Goal: Information Seeking & Learning: Learn about a topic

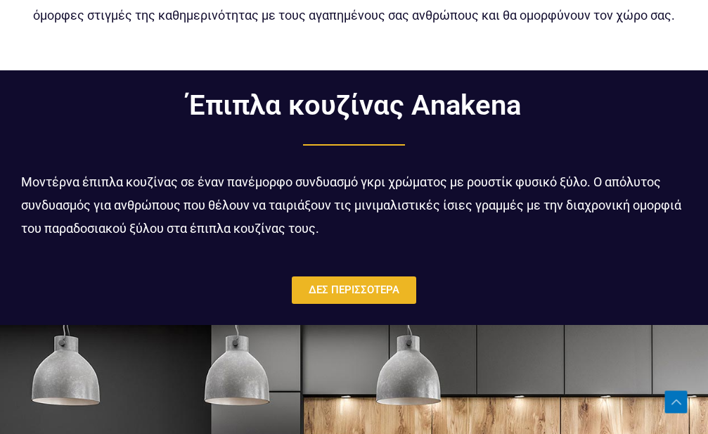
scroll to position [789, 0]
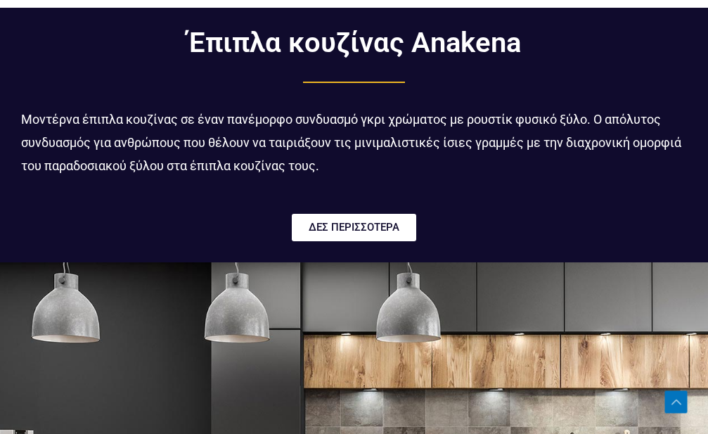
click at [359, 225] on span "ΔΕΣ ΠΕΡΙΣΣΟΤΕΡΑ" at bounding box center [354, 227] width 91 height 11
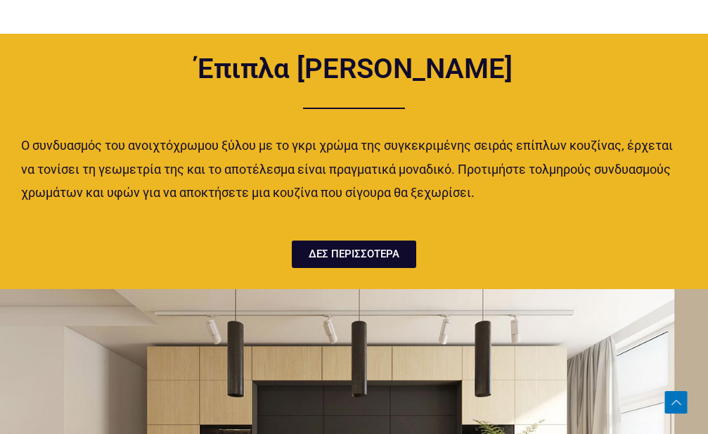
scroll to position [1434, 0]
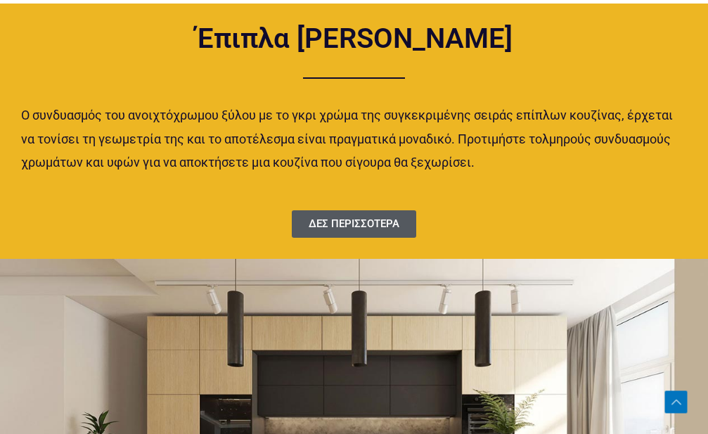
click at [365, 221] on span "ΔΕΣ ΠΕΡΙΣΣΟΤΕΡΑ" at bounding box center [354, 224] width 91 height 11
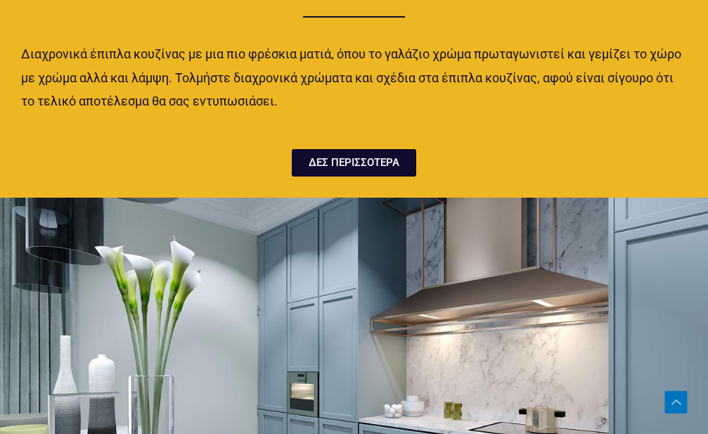
scroll to position [2796, 0]
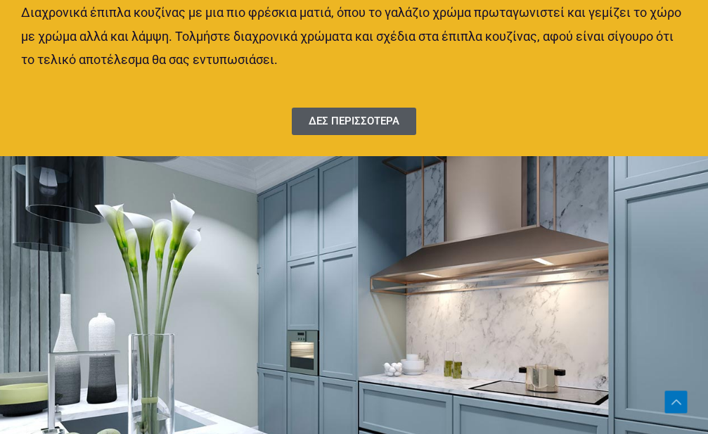
click at [360, 119] on span "ΔΕΣ ΠΕΡΙΣΣΟΤΕΡΑ" at bounding box center [354, 121] width 91 height 11
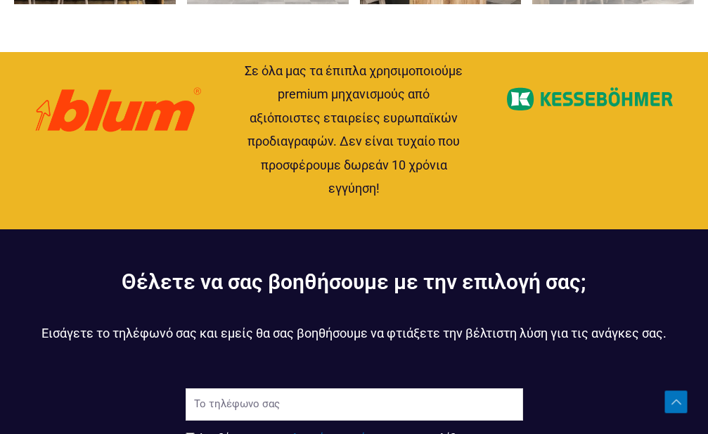
scroll to position [1219, 0]
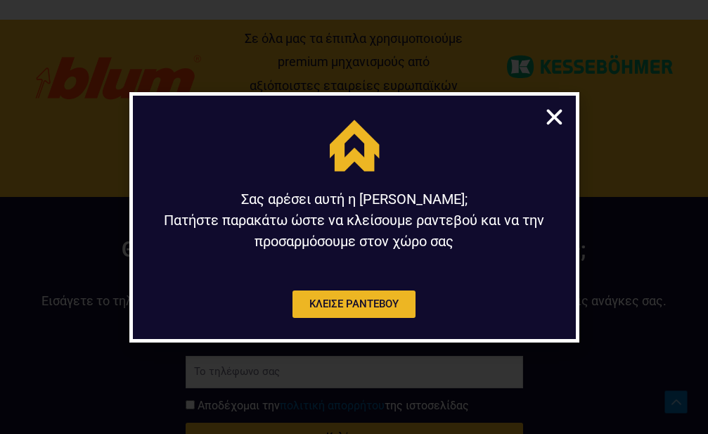
click at [554, 115] on icon "Close" at bounding box center [554, 117] width 22 height 22
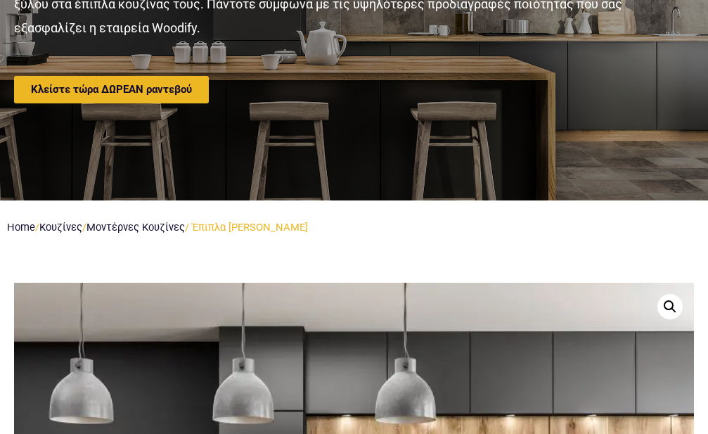
scroll to position [0, 0]
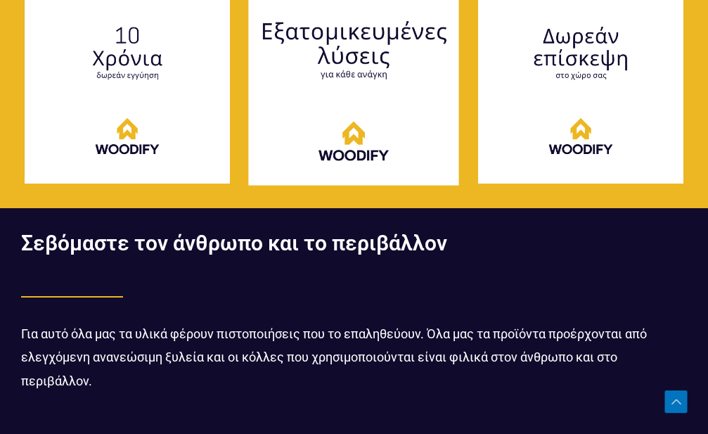
scroll to position [2724, 0]
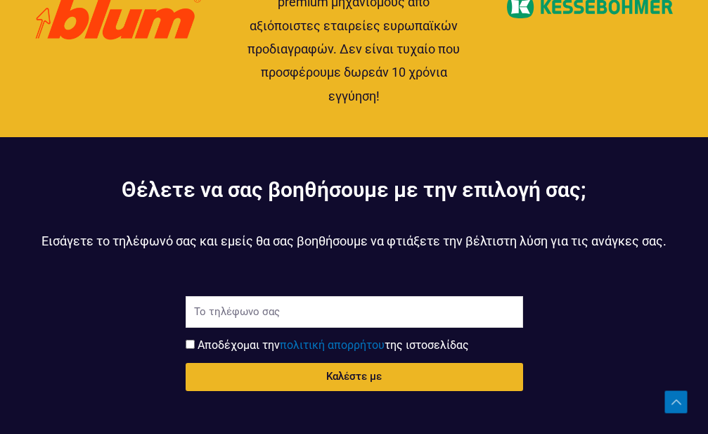
scroll to position [1721, 0]
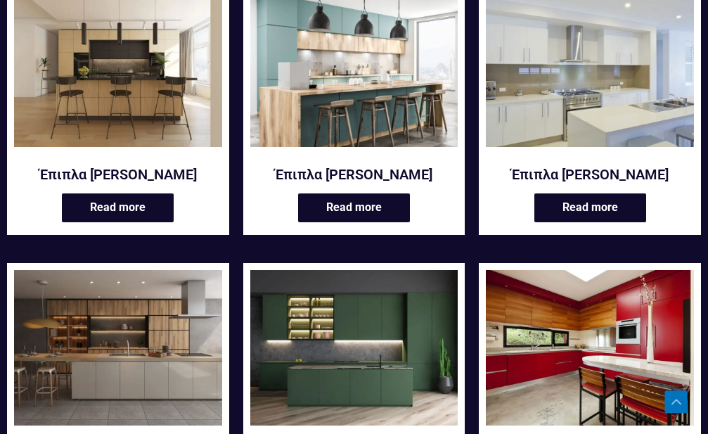
scroll to position [574, 0]
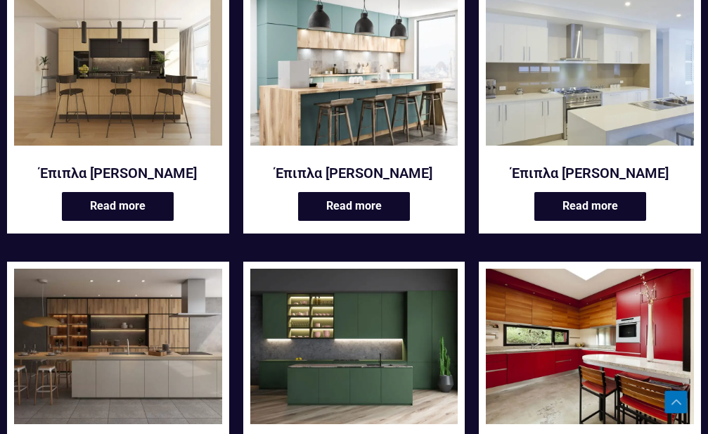
click at [616, 84] on img at bounding box center [590, 67] width 208 height 156
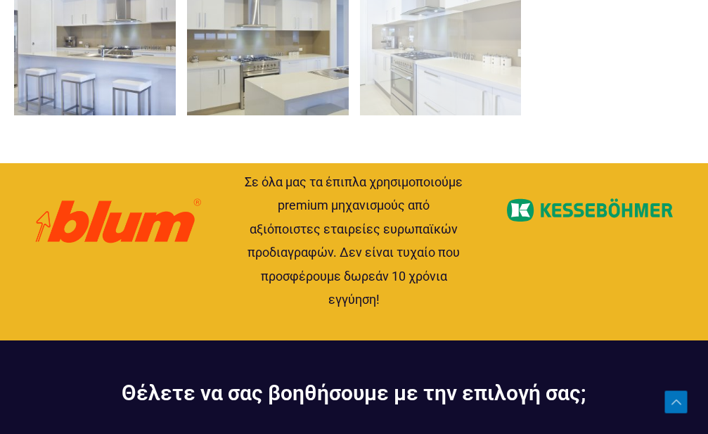
scroll to position [1362, 0]
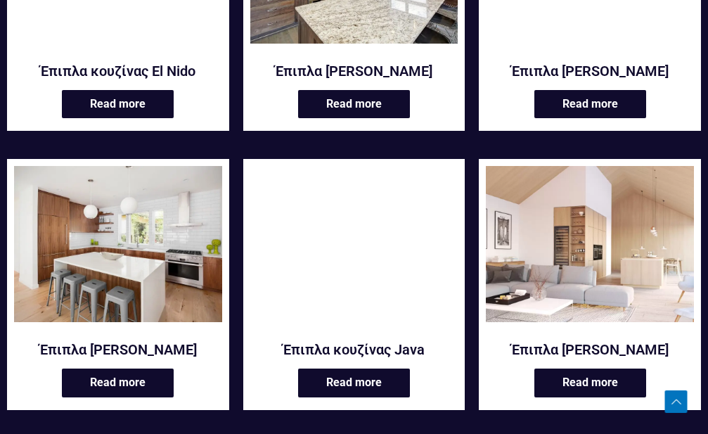
scroll to position [1291, 0]
